Goal: Book appointment/travel/reservation

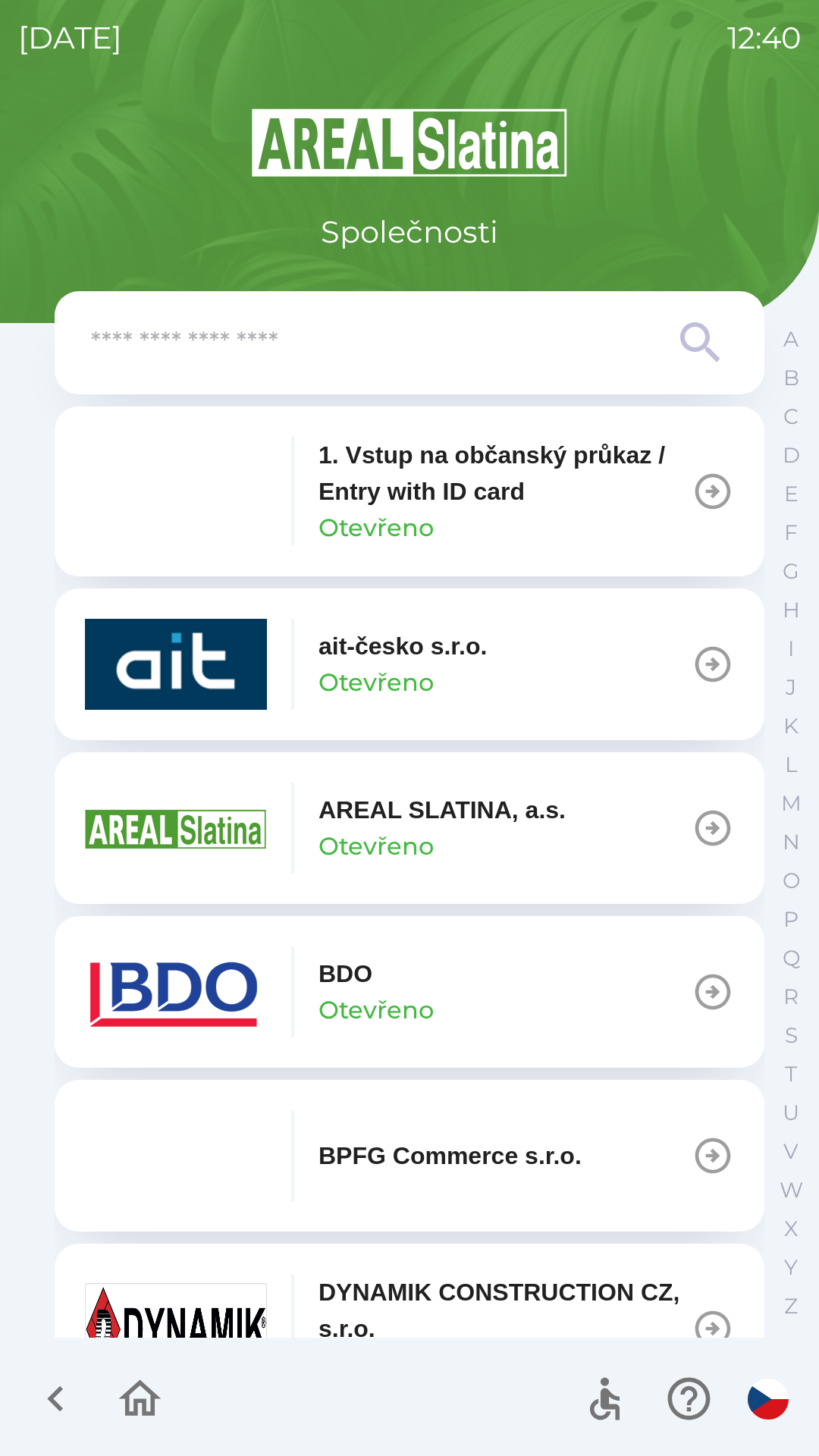
click at [238, 1001] on img "button" at bounding box center [176, 992] width 182 height 91
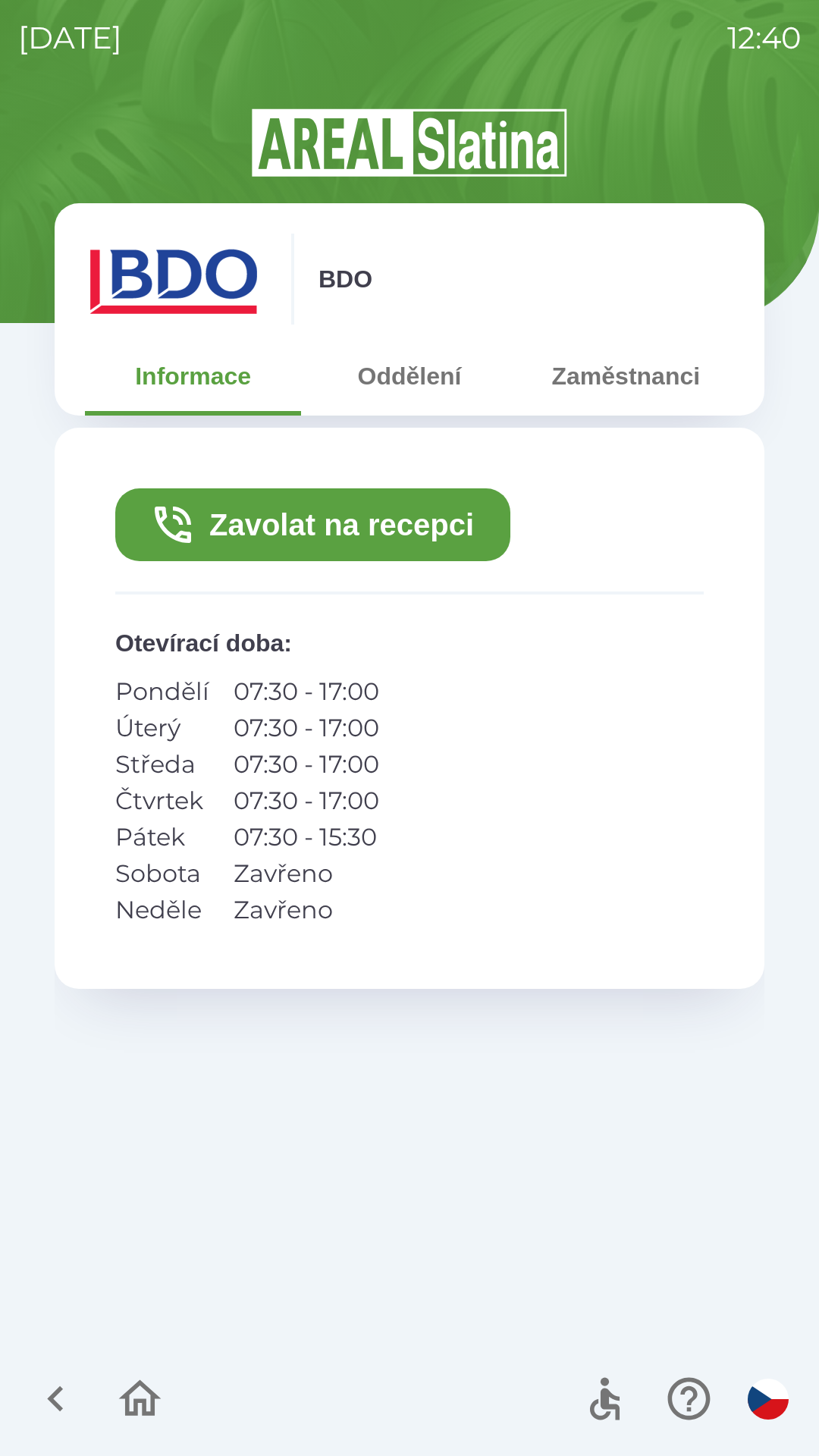
click at [347, 514] on button "Zavolat na recepci" at bounding box center [313, 524] width 395 height 72
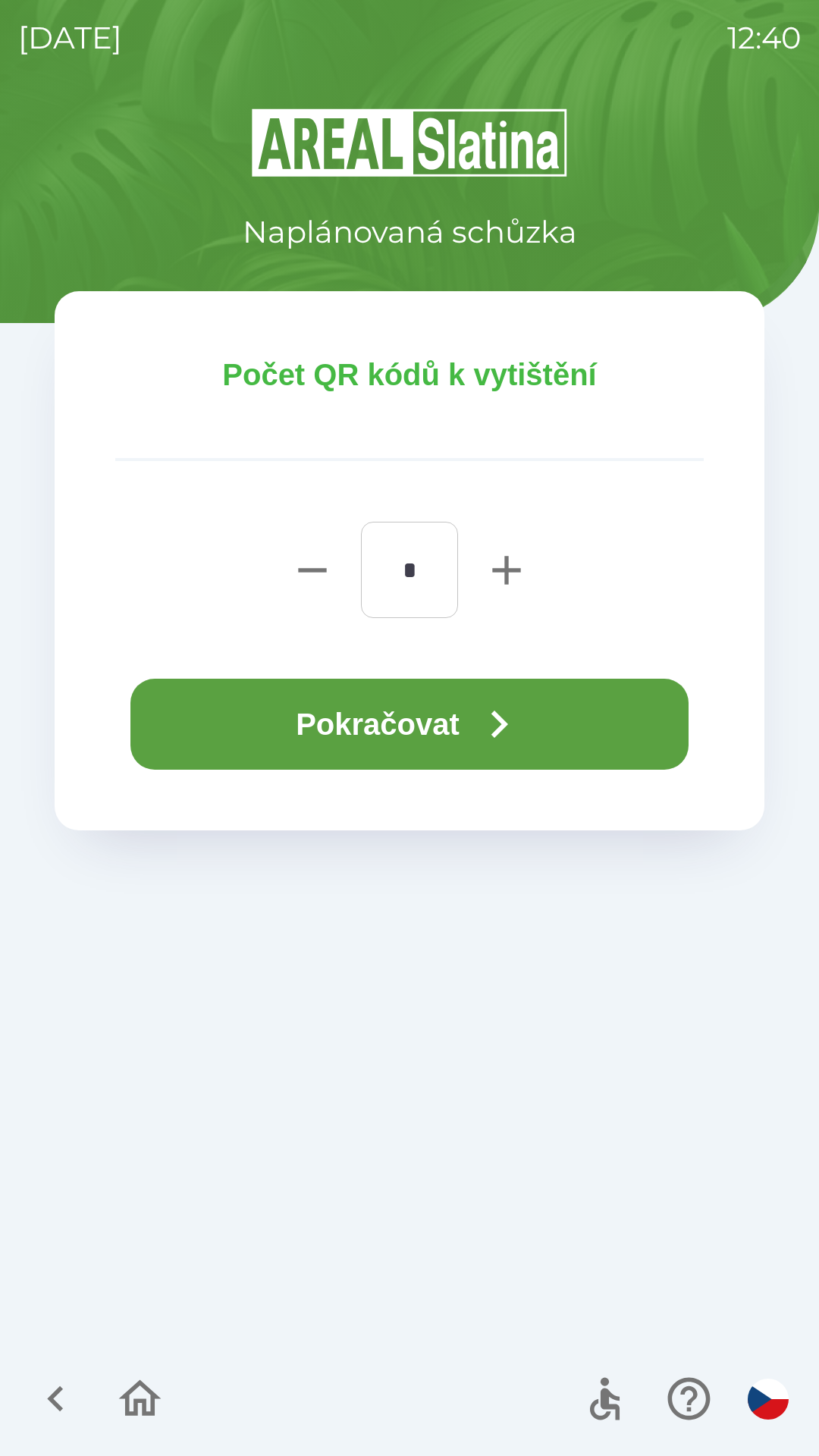
click at [429, 721] on button "Pokračovat" at bounding box center [410, 724] width 558 height 91
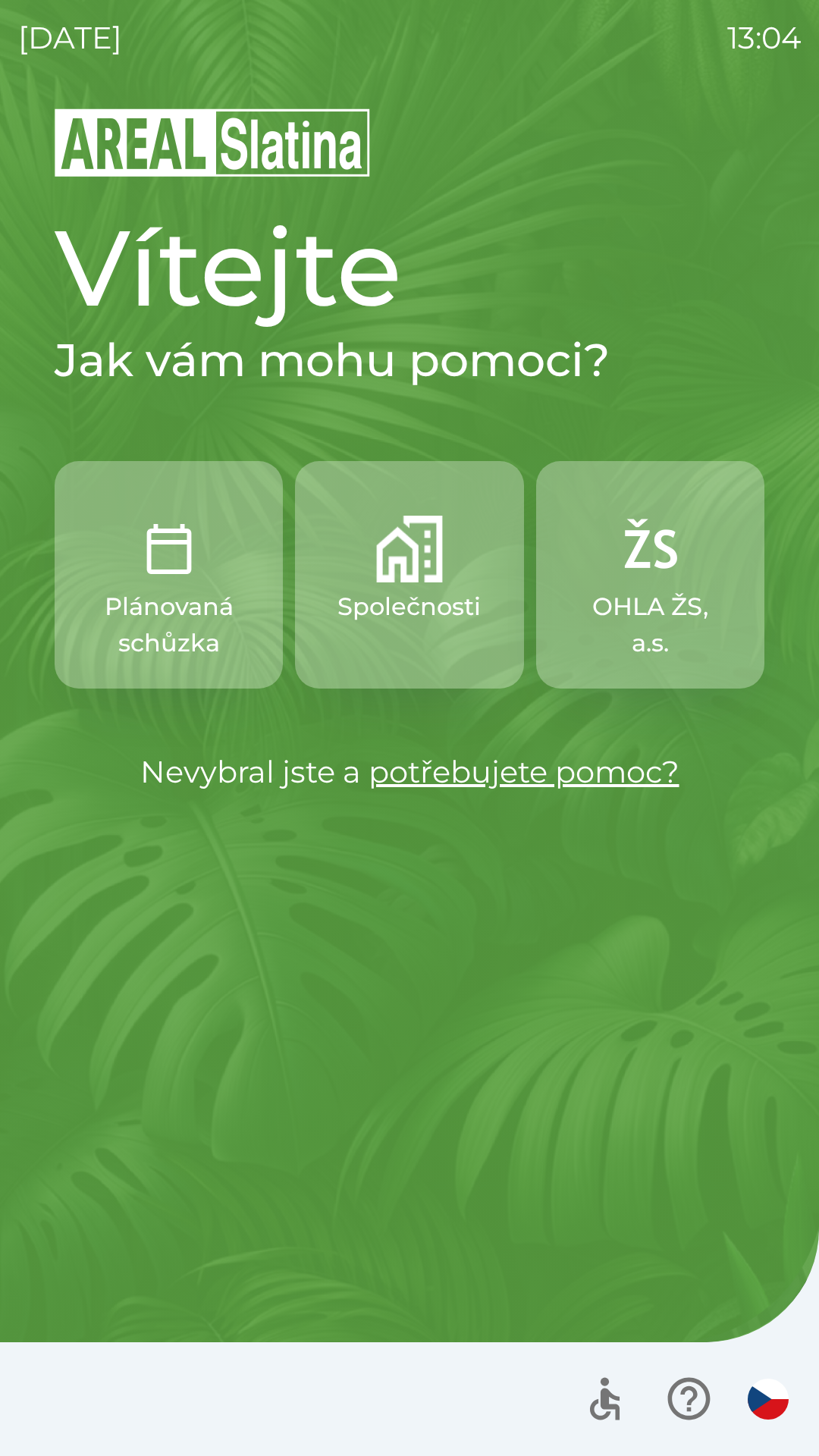
click at [402, 606] on p "Společnosti" at bounding box center [409, 607] width 143 height 36
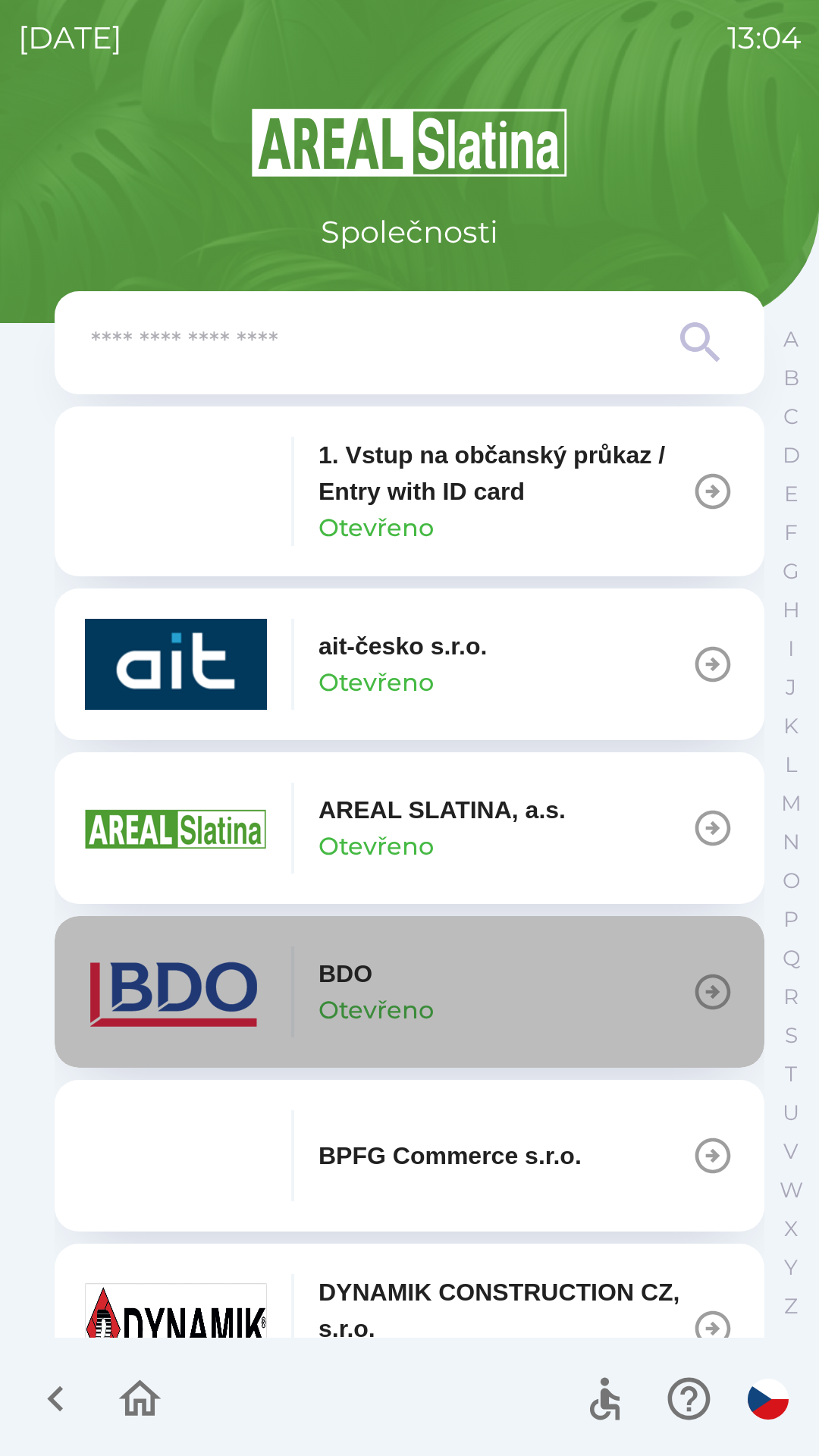
click at [440, 981] on button "BDO Otevřeno" at bounding box center [410, 992] width 710 height 152
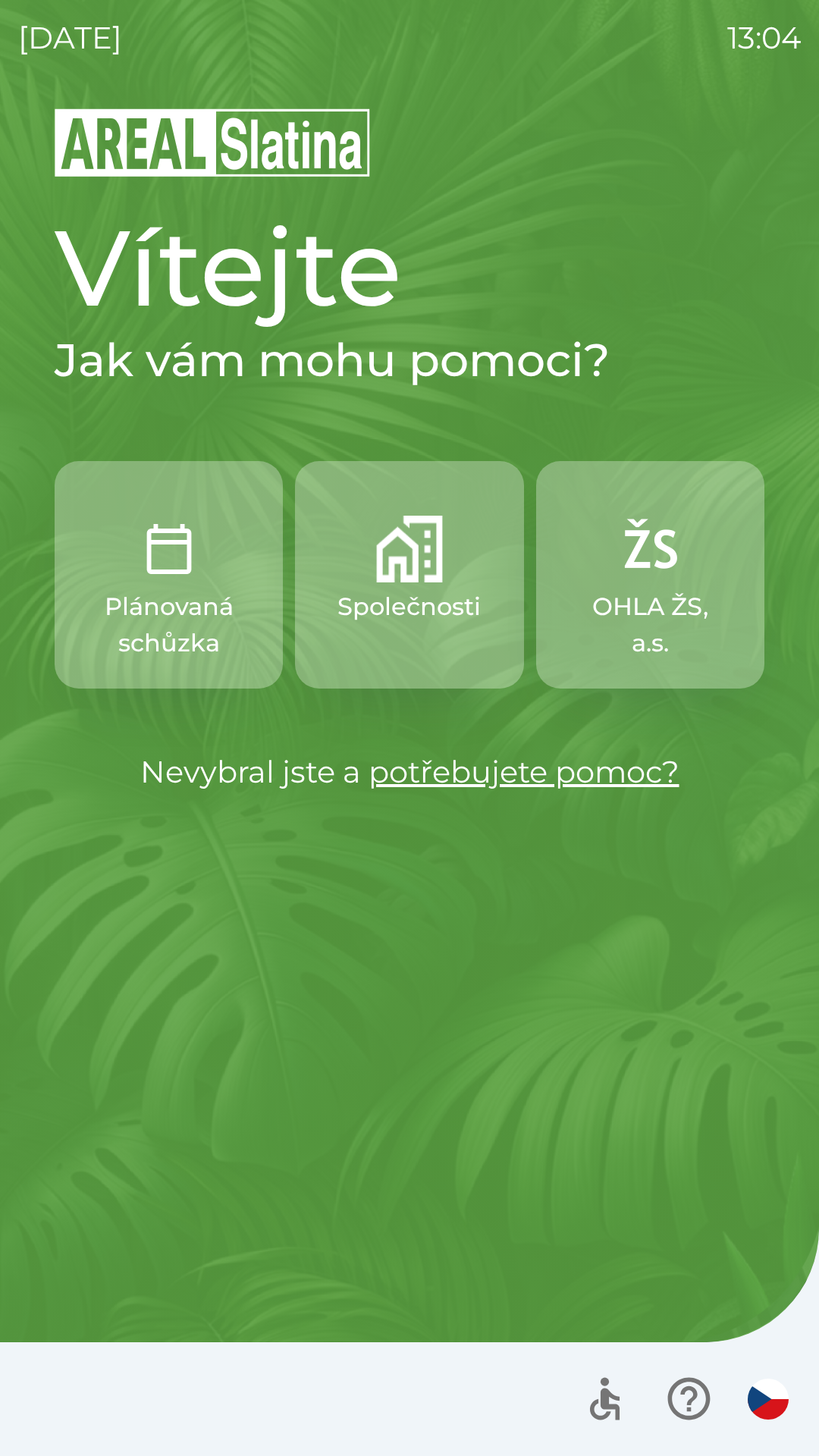
click at [411, 645] on button "Společnosti" at bounding box center [409, 575] width 229 height 228
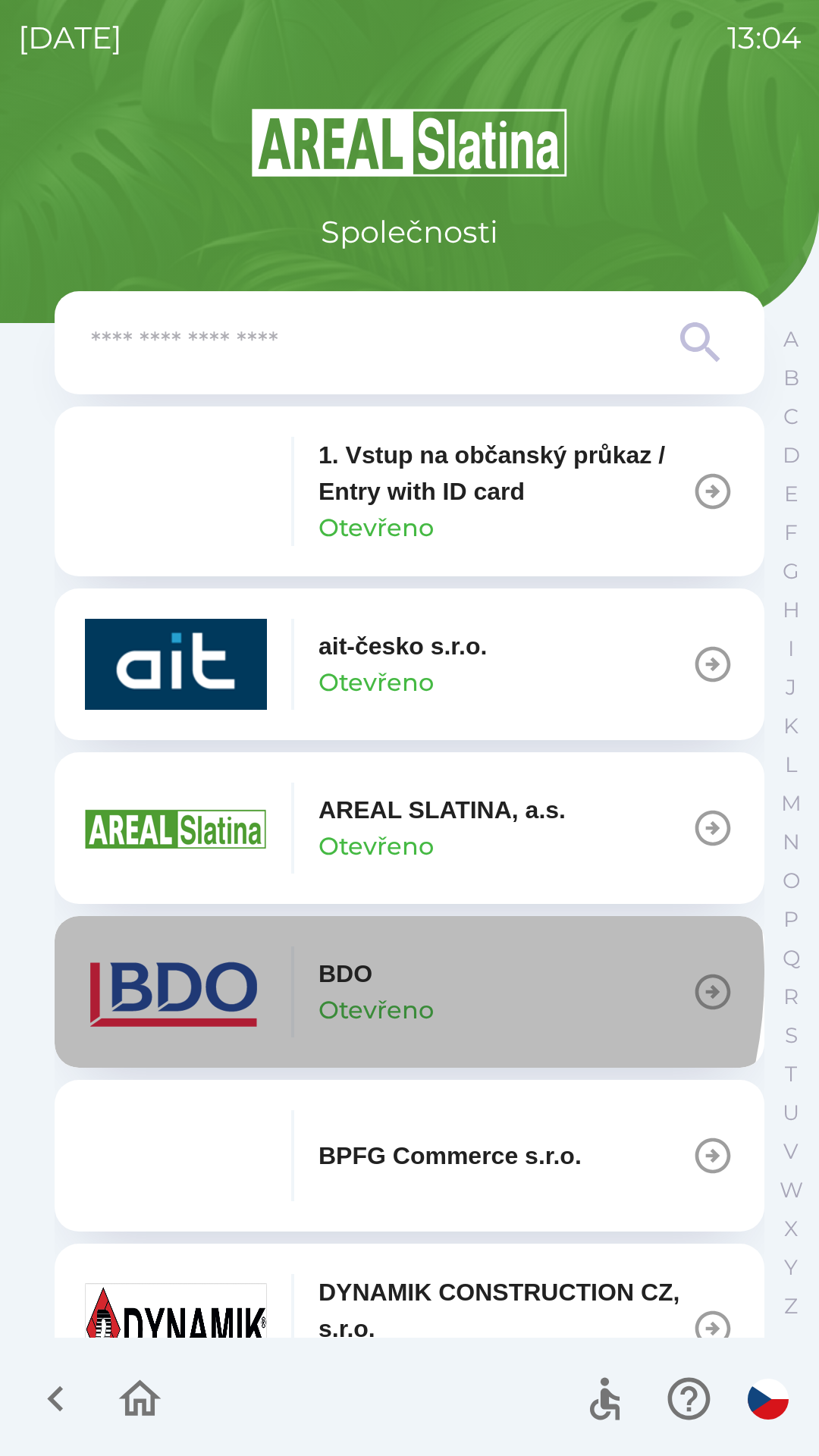
click at [320, 974] on p "BDO" at bounding box center [345, 973] width 54 height 36
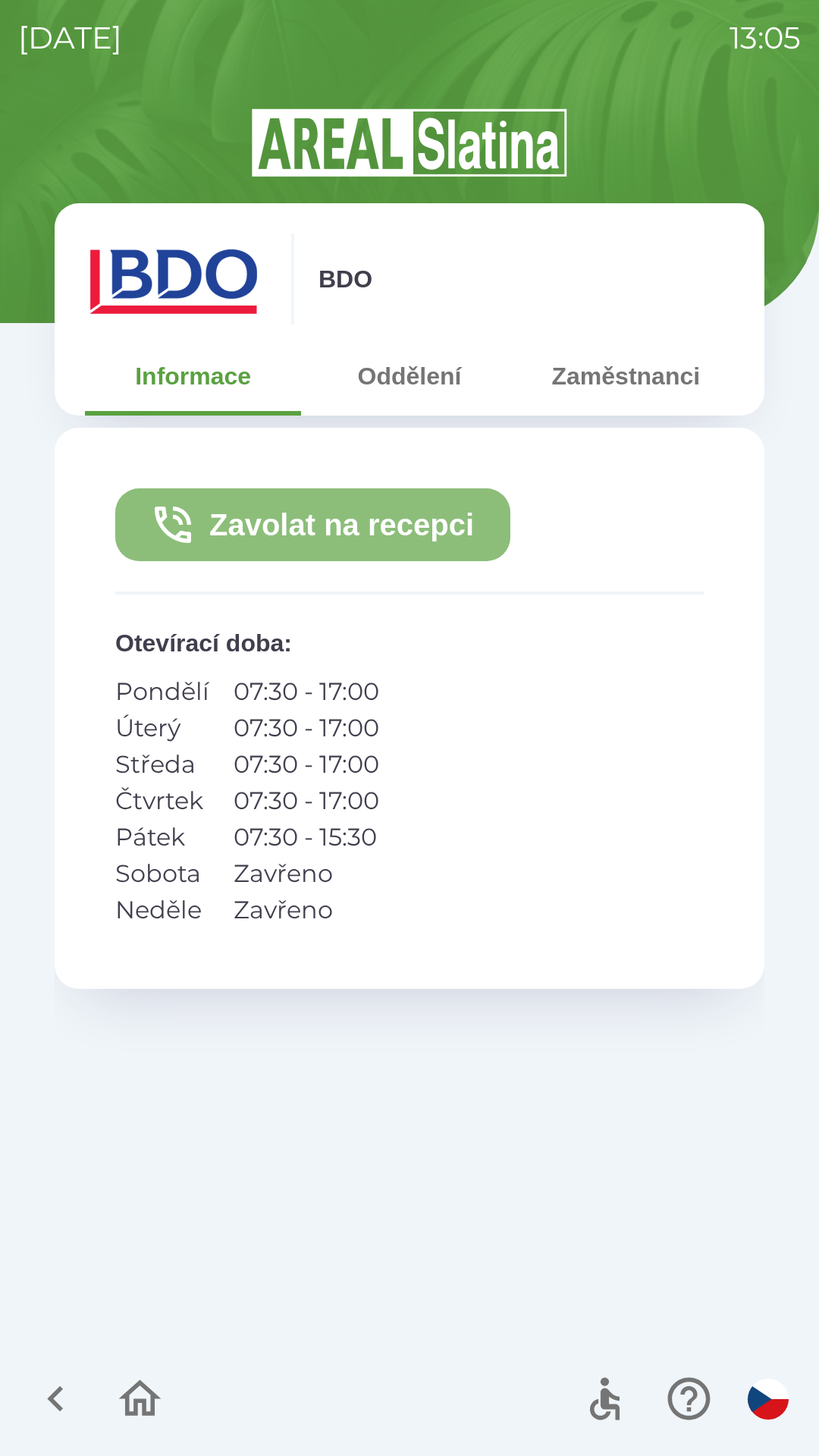
click at [309, 521] on button "Zavolat na recepci" at bounding box center [313, 524] width 395 height 72
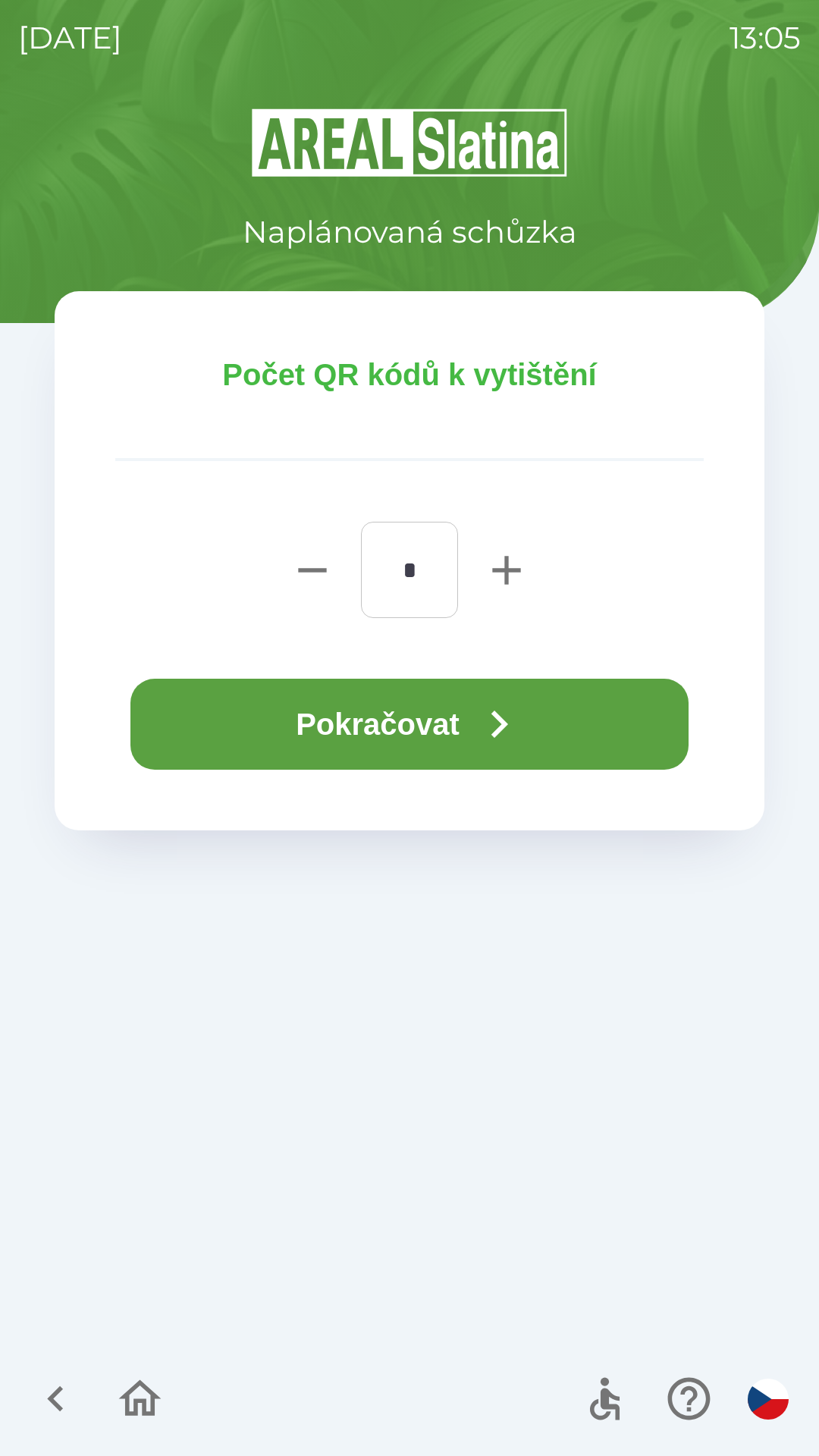
click at [431, 721] on button "Pokračovat" at bounding box center [410, 724] width 558 height 91
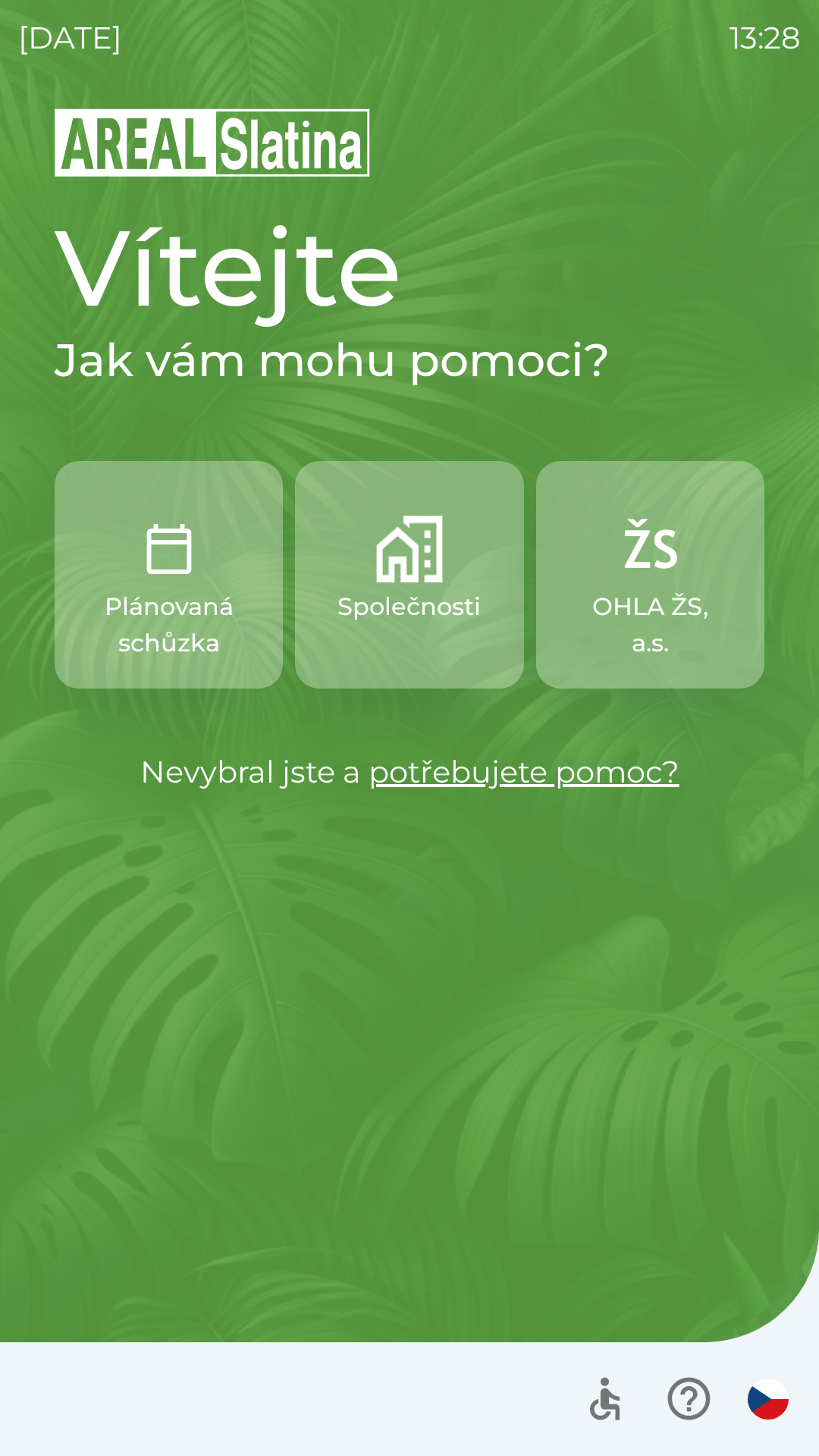
click at [14, 575] on div "[DATE] 13:28 Vítejte Jak vám mohu pomoci? Plánovaná schůzka Společnosti OHLA ŽS…" at bounding box center [410, 728] width 819 height 1456
click at [374, 919] on div "Vítejte Jak vám mohu pomoci? Plánovaná schůzka Společnosti OHLA ŽS, a.s. Nevybr…" at bounding box center [410, 781] width 782 height 1350
click at [412, 637] on button "Společnosti" at bounding box center [409, 575] width 229 height 228
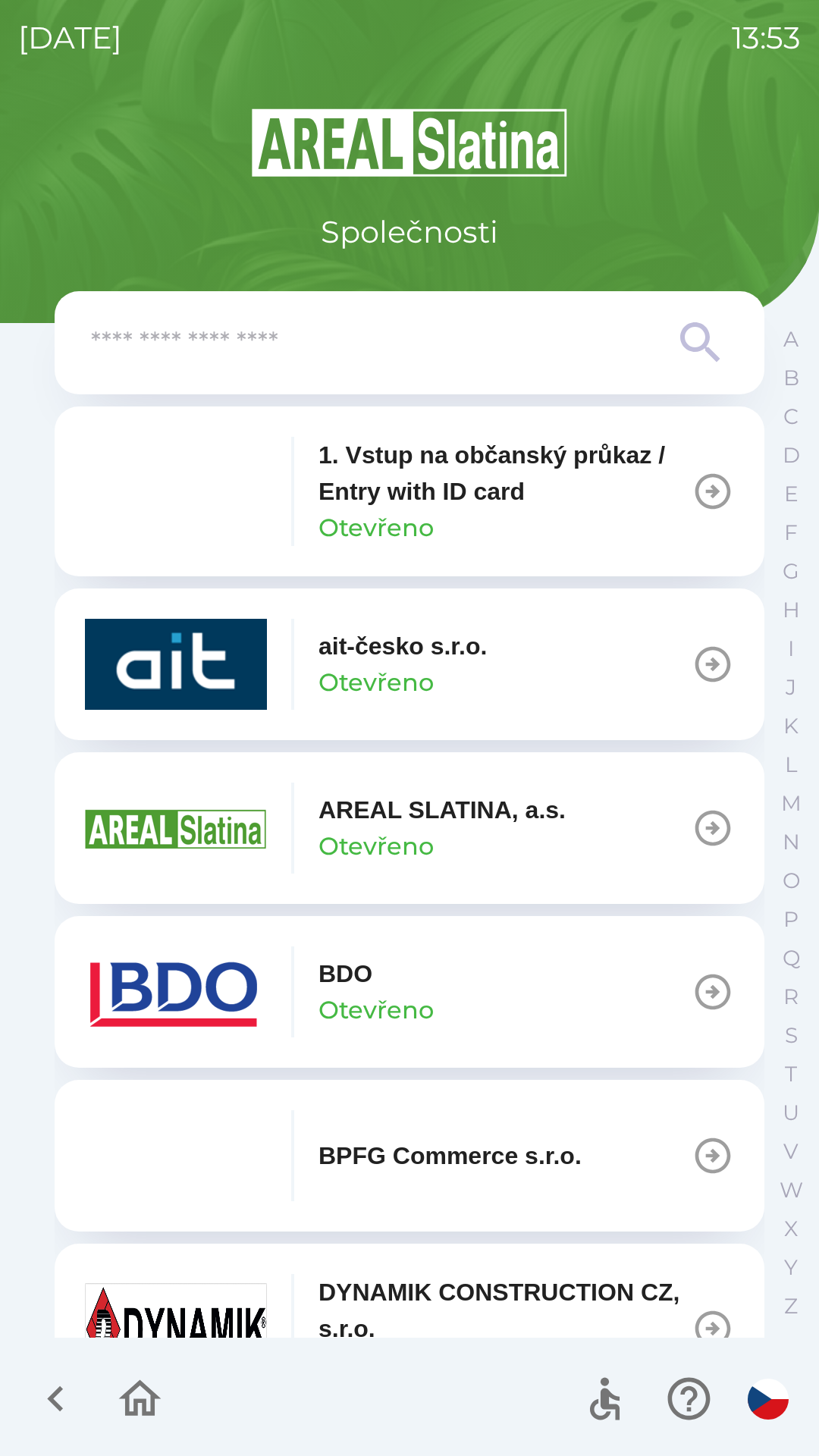
click at [368, 987] on p "BDO" at bounding box center [345, 973] width 54 height 36
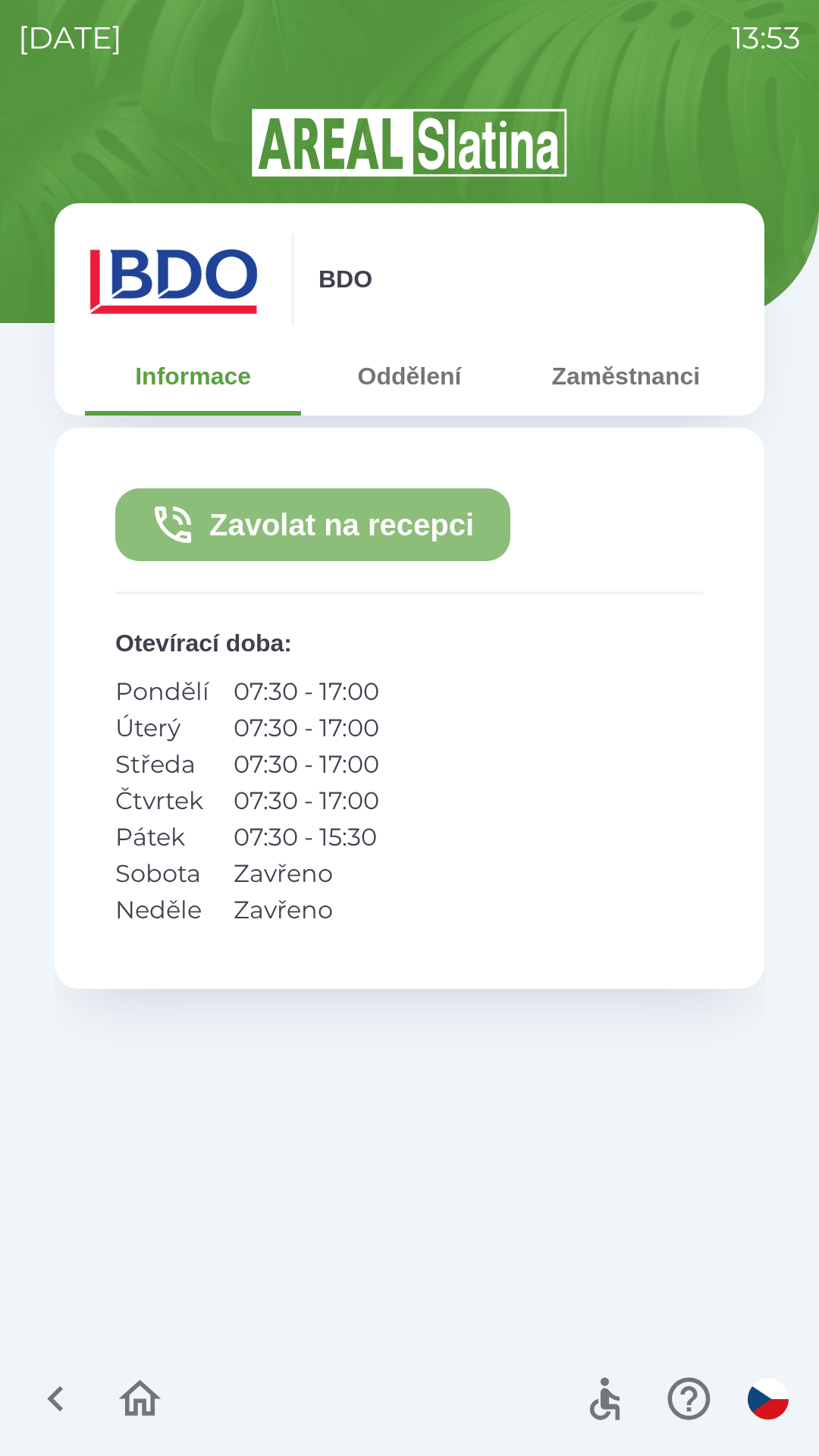
click at [342, 540] on button "Zavolat na recepci" at bounding box center [313, 524] width 395 height 72
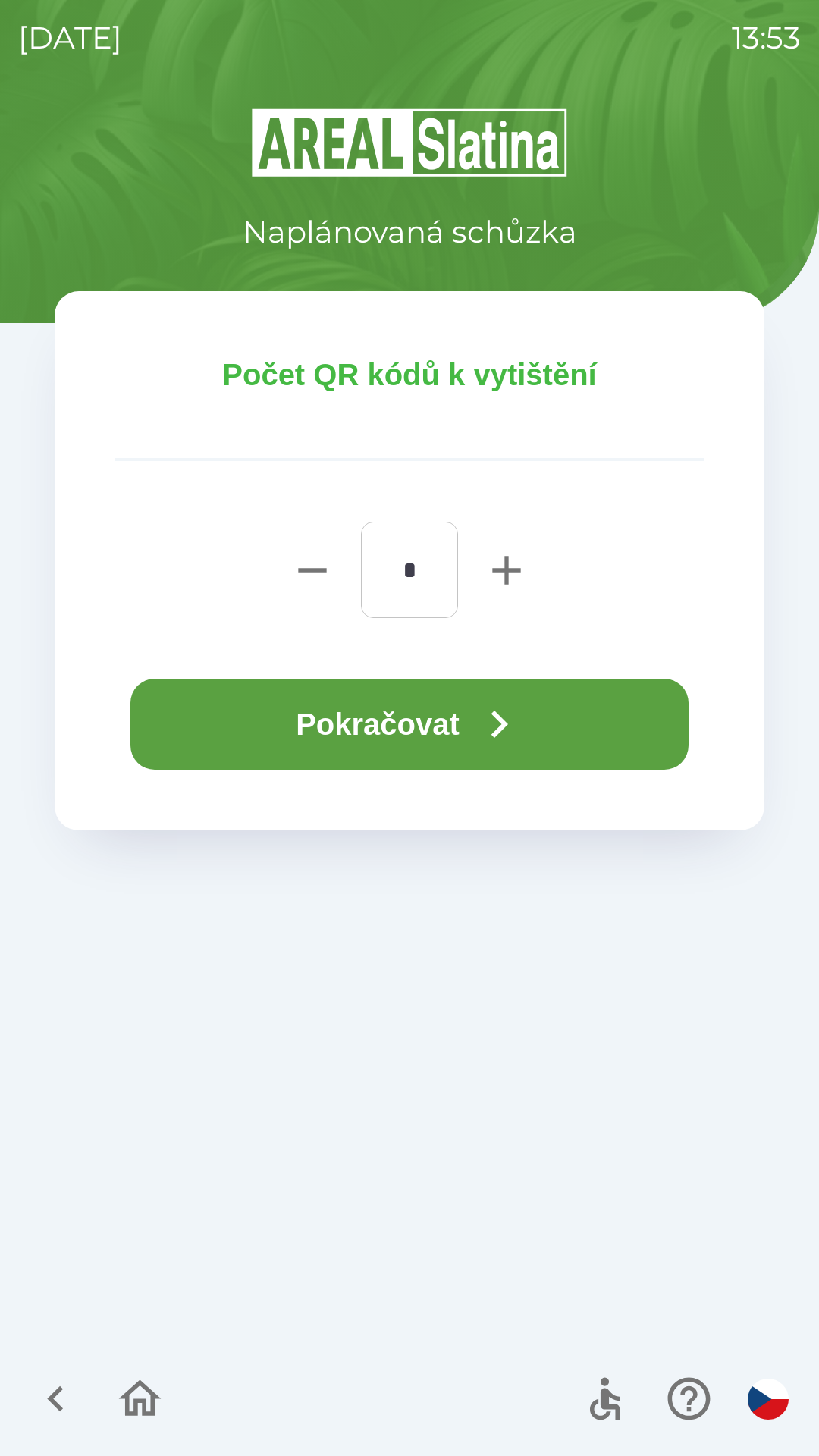
click at [379, 707] on button "Pokračovat" at bounding box center [410, 724] width 558 height 91
